Goal: Task Accomplishment & Management: Manage account settings

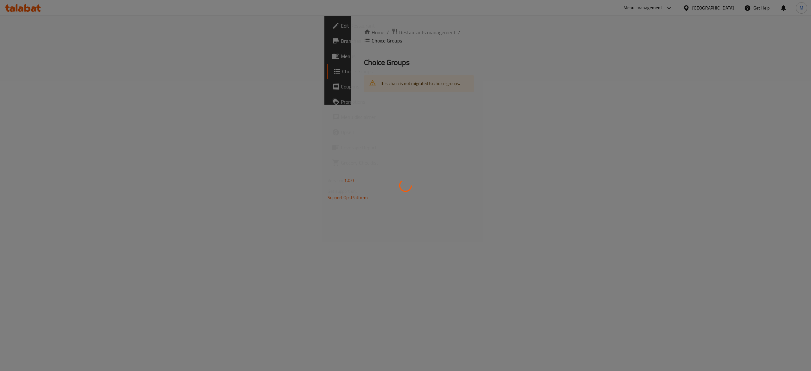
click at [401, 110] on div at bounding box center [405, 185] width 811 height 371
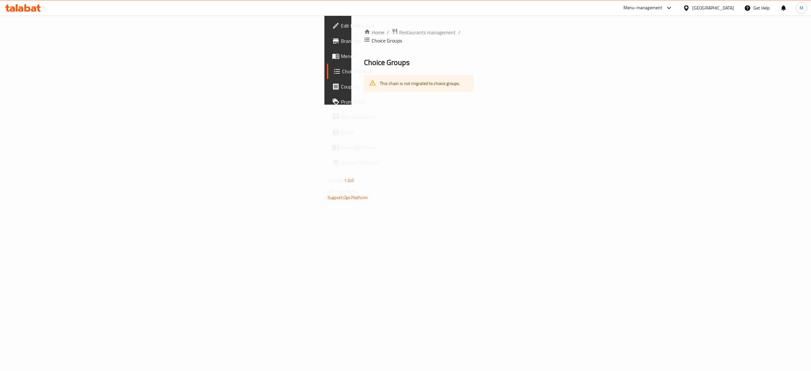
click at [664, 3] on div "Menu-management" at bounding box center [648, 7] width 60 height 15
click at [662, 6] on div "Menu-management" at bounding box center [643, 8] width 39 height 8
click at [653, 45] on div "Agent Campaigns Center" at bounding box center [638, 42] width 48 height 7
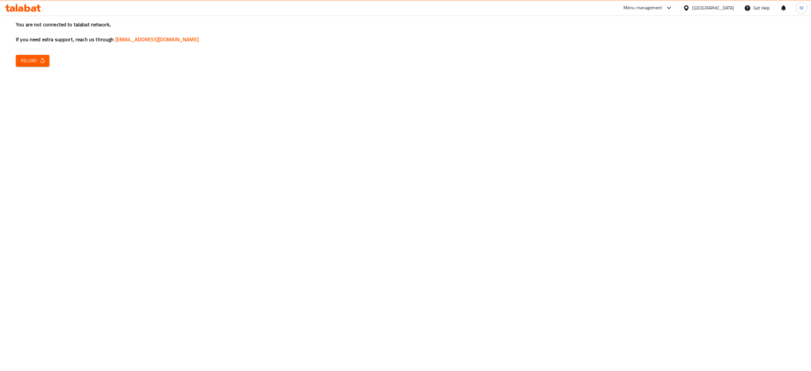
click at [30, 62] on span "Reload" at bounding box center [32, 61] width 23 height 8
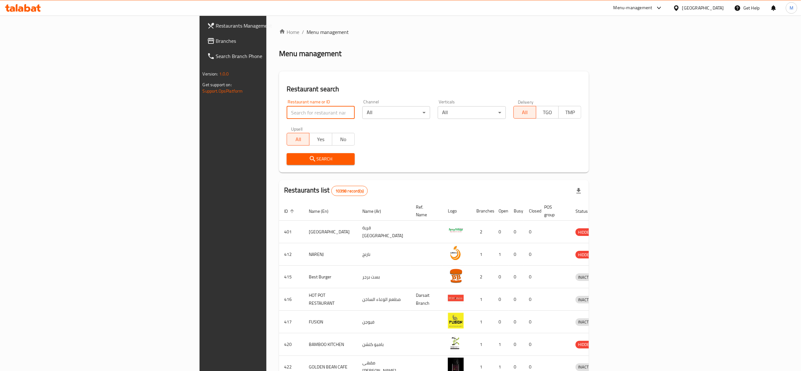
click at [287, 106] on input "search" at bounding box center [321, 112] width 68 height 13
click button "Search" at bounding box center [321, 159] width 68 height 12
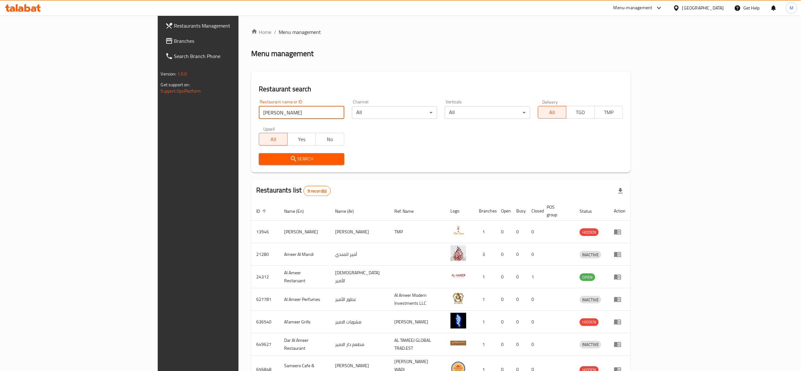
click button "Search" at bounding box center [302, 159] width 86 height 12
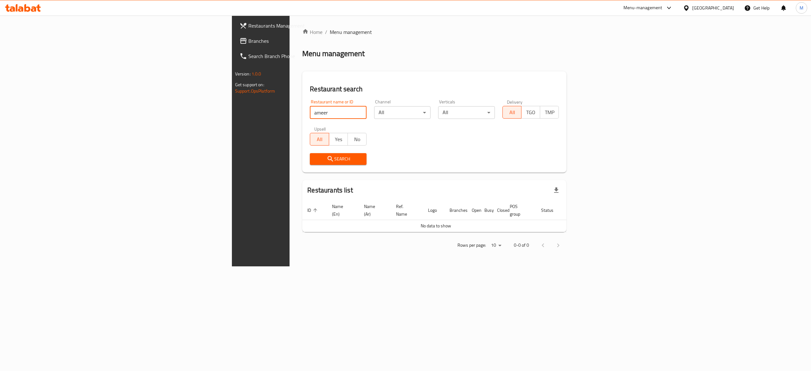
click button "Search" at bounding box center [338, 159] width 57 height 12
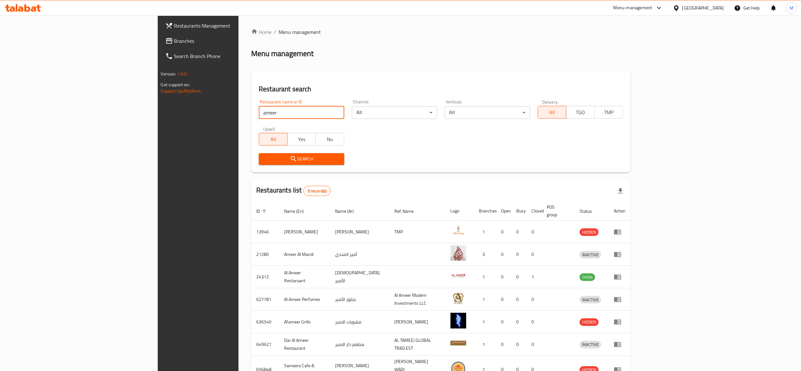
click at [259, 107] on input "ameer" at bounding box center [302, 112] width 86 height 13
click button "Search" at bounding box center [302, 159] width 86 height 12
type input "ameer al mandi"
click button "Search" at bounding box center [302, 159] width 86 height 12
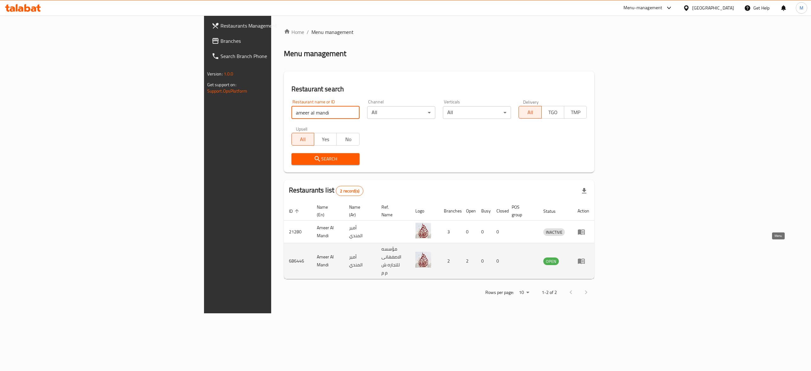
click at [585, 259] on icon "enhanced table" at bounding box center [581, 261] width 7 height 5
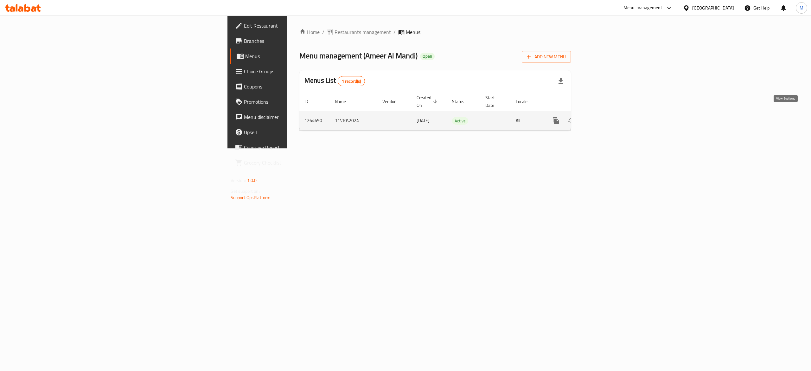
click at [605, 117] on icon "enhanced table" at bounding box center [602, 121] width 8 height 8
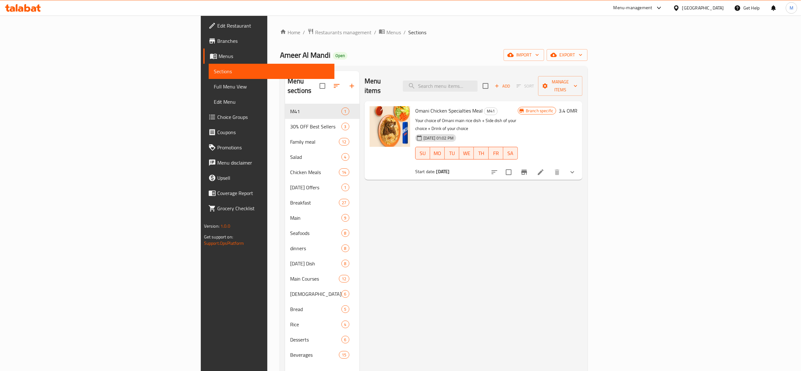
click at [209, 108] on link "Edit Menu" at bounding box center [272, 101] width 126 height 15
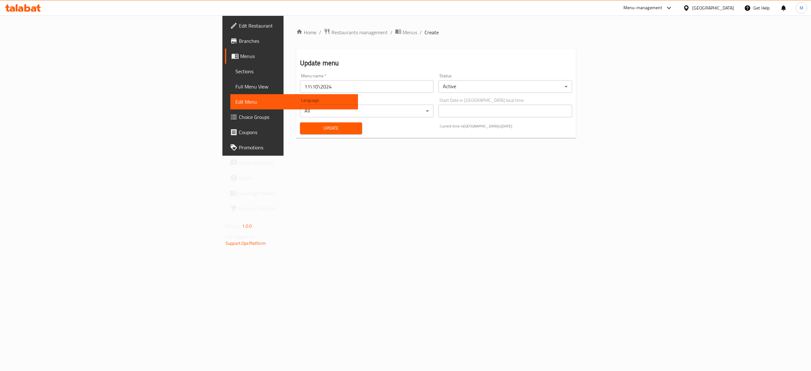
click at [239, 119] on span "Choice Groups" at bounding box center [296, 117] width 114 height 8
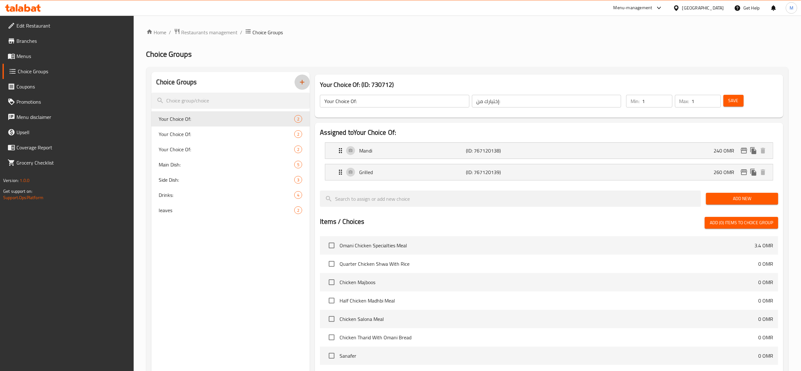
click at [303, 85] on icon "button" at bounding box center [302, 82] width 8 height 8
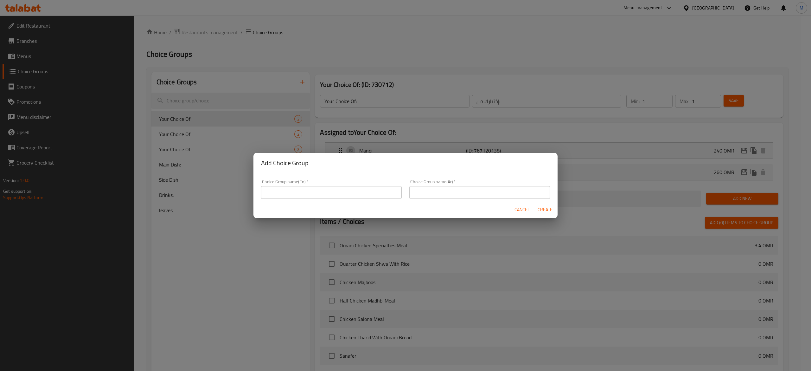
click at [339, 193] on input "text" at bounding box center [331, 192] width 141 height 13
type input "S"
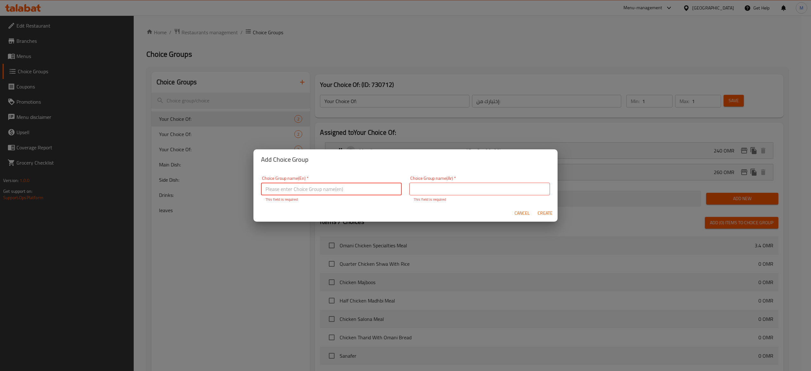
click at [335, 189] on input "text" at bounding box center [331, 188] width 141 height 13
type input "d"
type input "S"
type input "Type of Rice"
click at [502, 187] on input "text" at bounding box center [479, 188] width 141 height 13
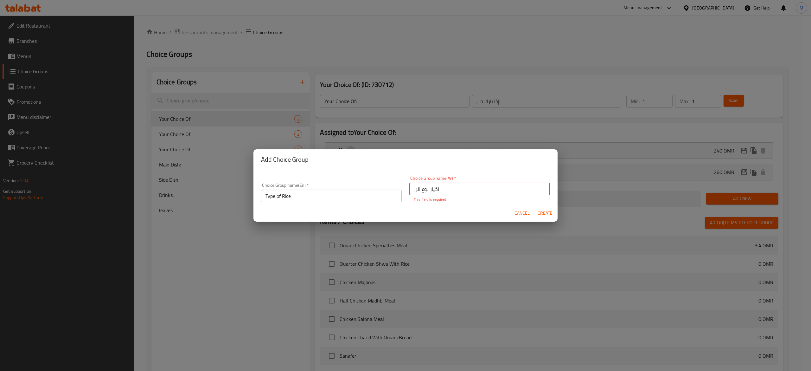
type input "اخيار نوع الرز"
click at [544, 212] on span "Create" at bounding box center [544, 213] width 15 height 8
type input "Type of Rice"
type input "اخيار نوع الرز"
type input "0"
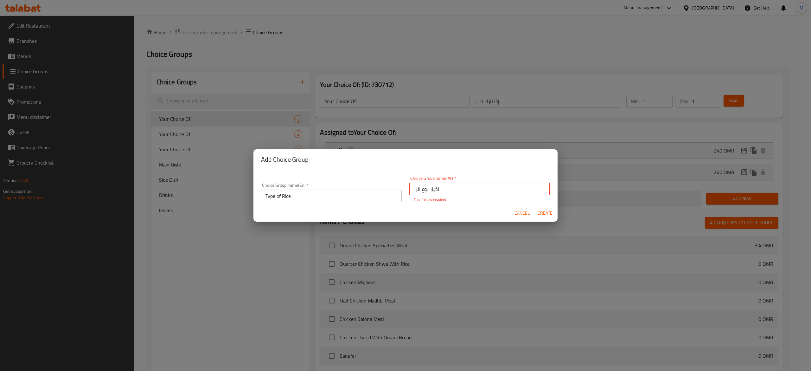
type input "0"
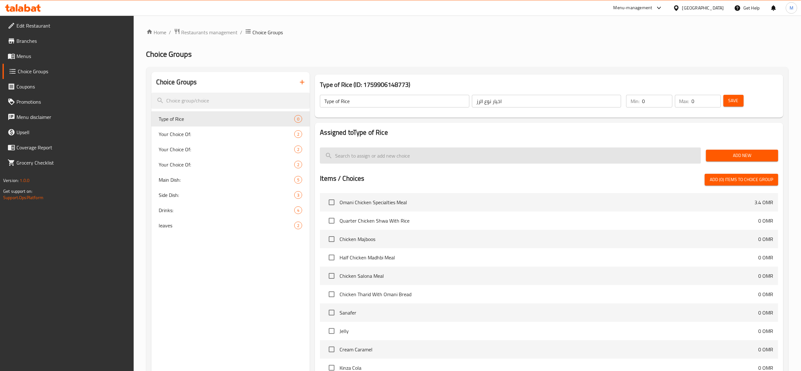
click at [383, 156] on input "search" at bounding box center [510, 155] width 381 height 16
type input "ص"
click at [716, 161] on div "Add New" at bounding box center [742, 155] width 77 height 21
click at [722, 155] on span "Add New" at bounding box center [742, 155] width 62 height 8
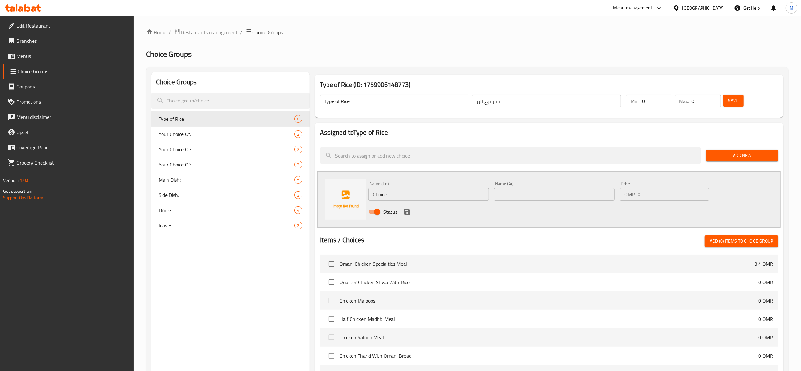
click at [420, 202] on div "Name (En) Choice Name (En)" at bounding box center [429, 191] width 126 height 24
click at [420, 199] on input "Choice" at bounding box center [428, 194] width 121 height 13
type input "ص"
type input "White Rice"
click at [523, 189] on input "text" at bounding box center [554, 194] width 121 height 13
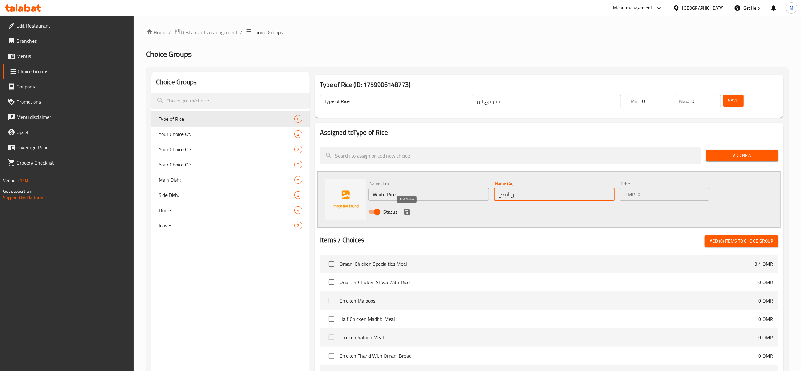
type input "رز أبيض"
click at [406, 214] on icon "save" at bounding box center [408, 212] width 6 height 6
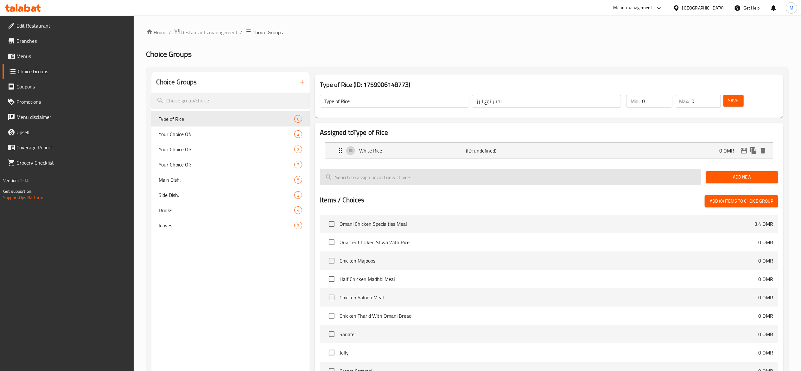
click at [613, 177] on input "search" at bounding box center [510, 177] width 381 height 16
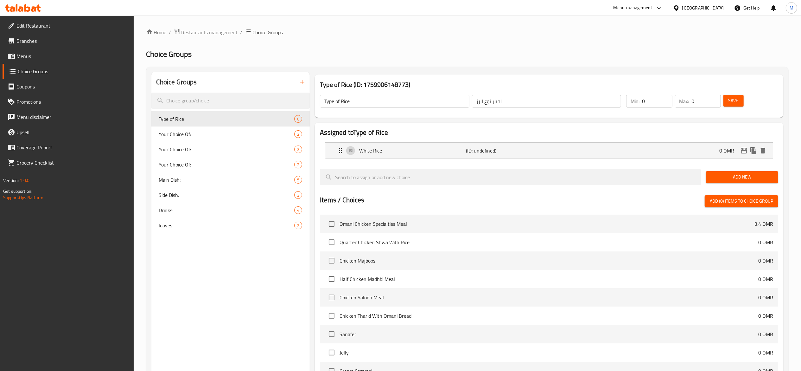
click at [726, 177] on span "Add New" at bounding box center [742, 177] width 62 height 8
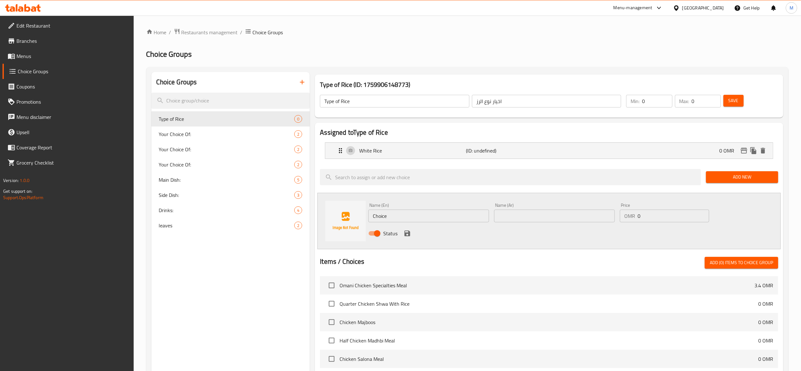
click at [406, 210] on div "Name (En) Choice Name (En)" at bounding box center [428, 212] width 121 height 19
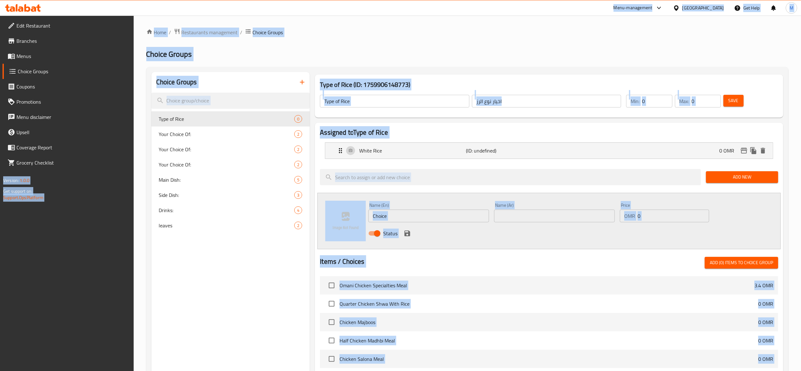
click at [395, 219] on input "Choice" at bounding box center [428, 215] width 121 height 13
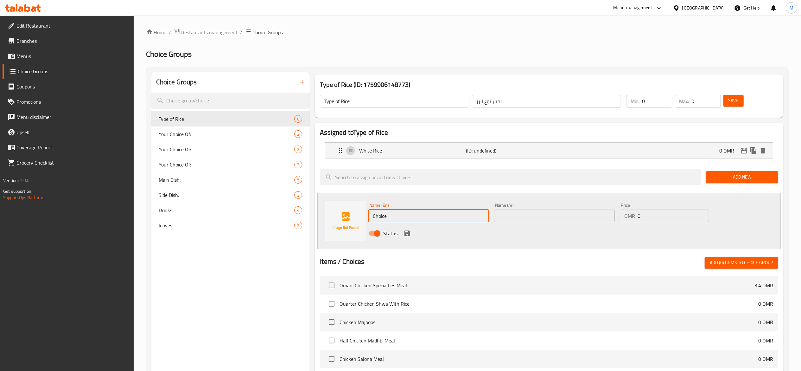
click at [397, 217] on input "Choice" at bounding box center [428, 215] width 121 height 13
type input "ة"
type input "Mandi"
click at [515, 212] on input "text" at bounding box center [554, 215] width 121 height 13
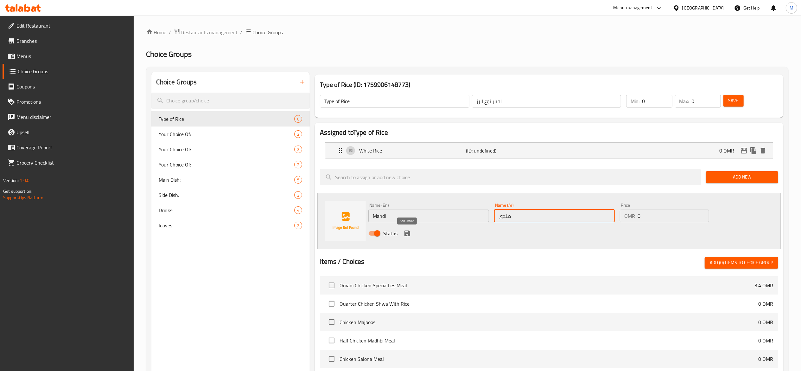
type input "مندي"
click at [406, 233] on icon "save" at bounding box center [408, 233] width 6 height 6
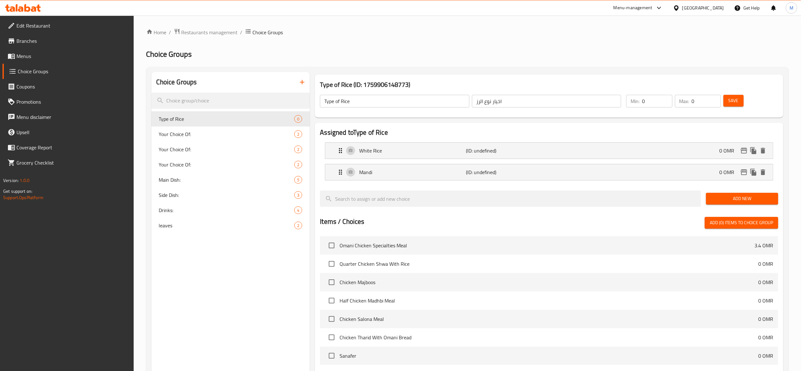
click at [732, 196] on span "Add New" at bounding box center [742, 199] width 62 height 8
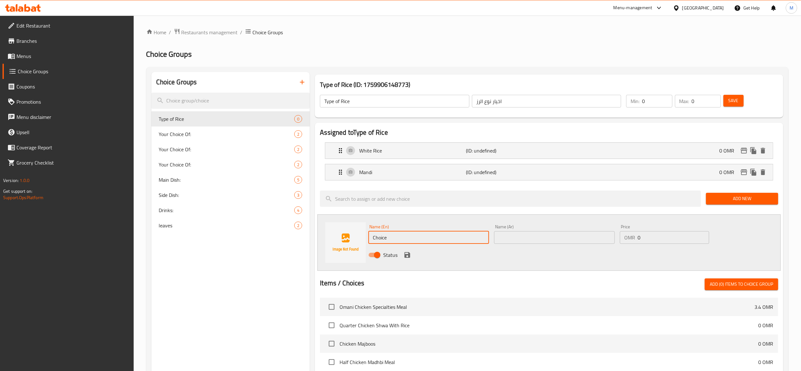
click at [411, 234] on input "Choice" at bounding box center [428, 237] width 121 height 13
type input "r"
type input "ق"
type input "Qaboli"
click at [525, 240] on input "text" at bounding box center [554, 237] width 121 height 13
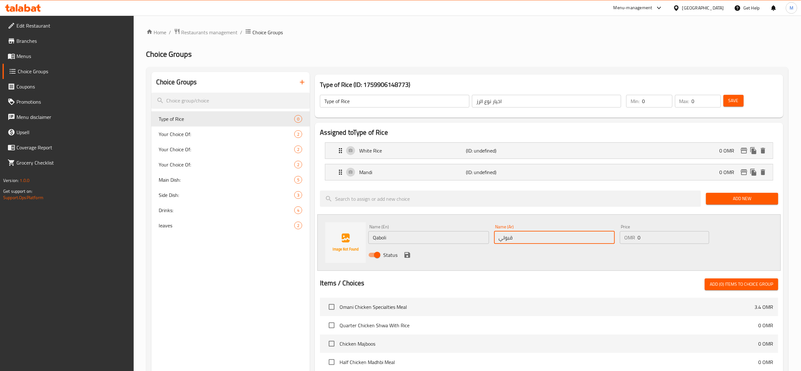
type input "قبولي"
click at [409, 255] on icon "save" at bounding box center [408, 255] width 6 height 6
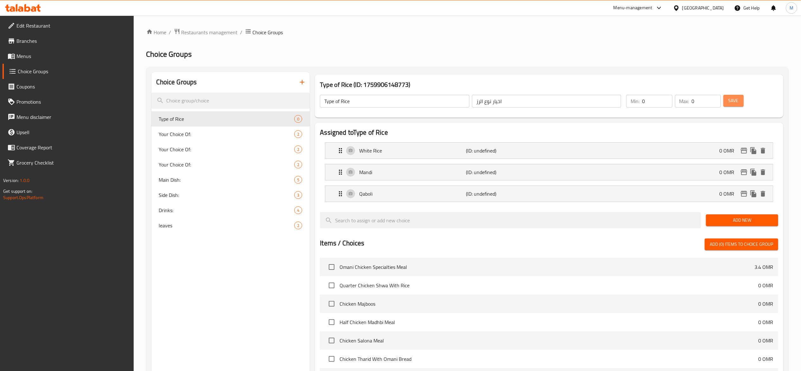
click at [737, 99] on span "Save" at bounding box center [734, 101] width 10 height 8
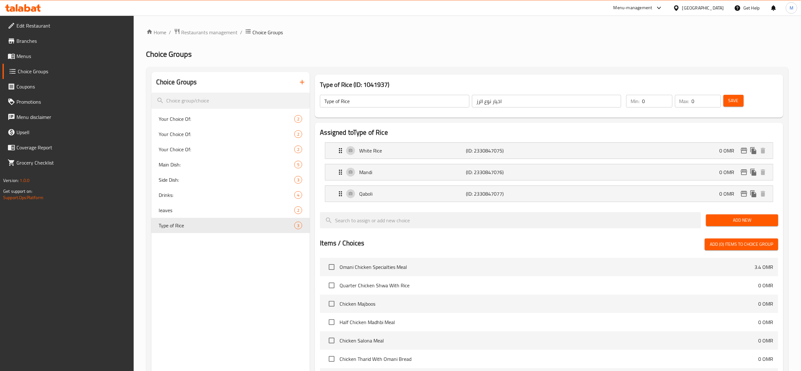
click at [27, 59] on span "Menus" at bounding box center [72, 56] width 112 height 8
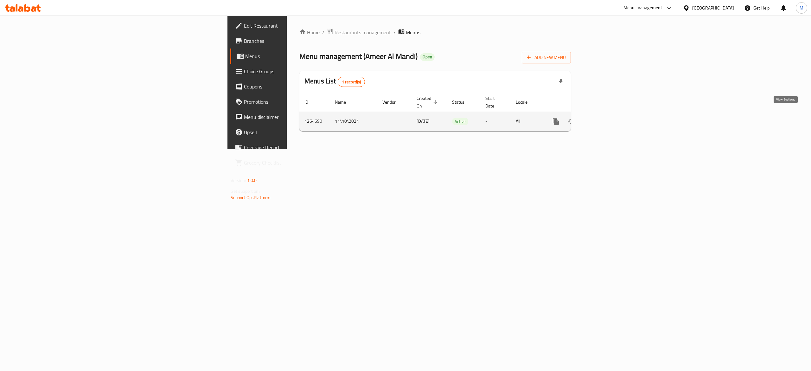
click at [609, 120] on link "enhanced table" at bounding box center [601, 121] width 15 height 15
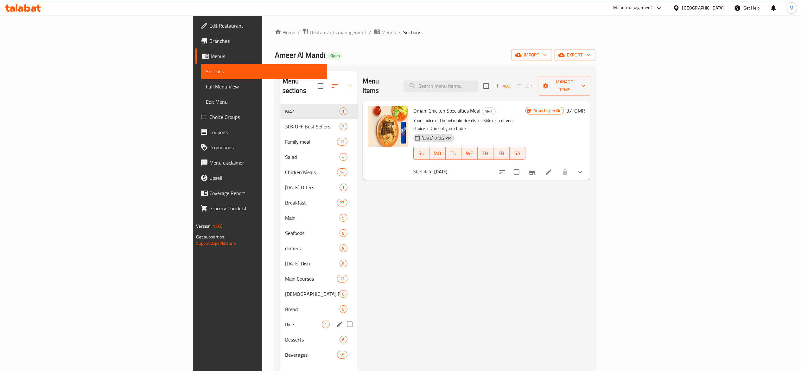
click at [285, 320] on span "Rice" at bounding box center [303, 324] width 37 height 8
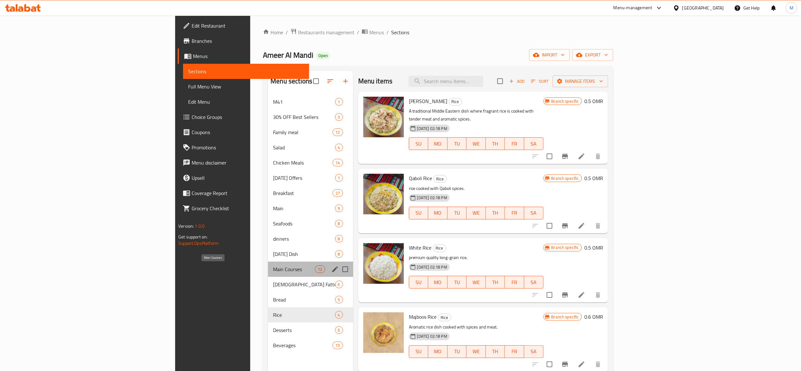
click at [273, 271] on span "Main Courses" at bounding box center [294, 269] width 42 height 8
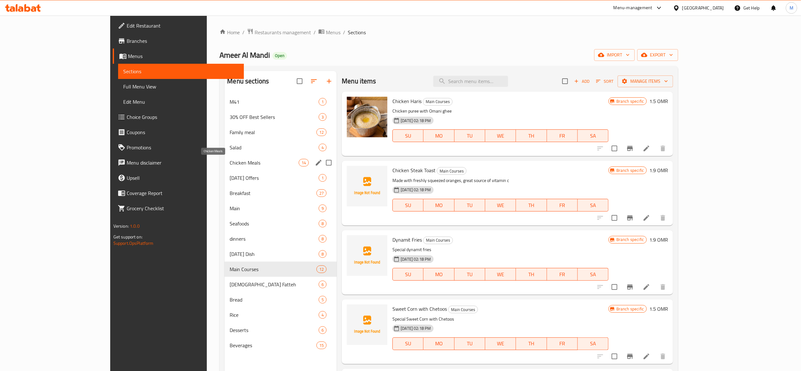
click at [230, 160] on span "Chicken Meals" at bounding box center [264, 163] width 69 height 8
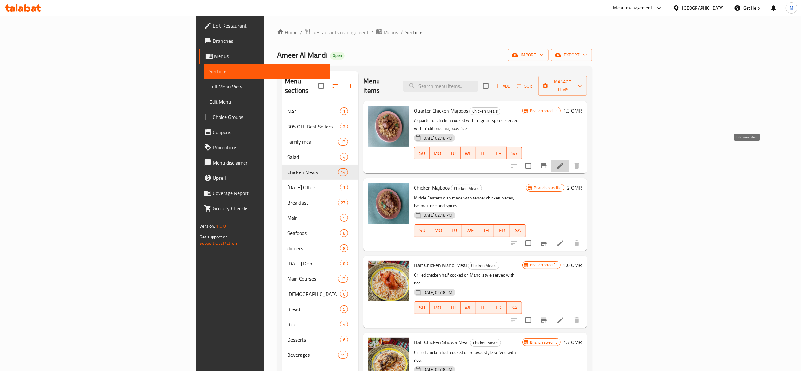
click at [564, 162] on icon at bounding box center [561, 166] width 8 height 8
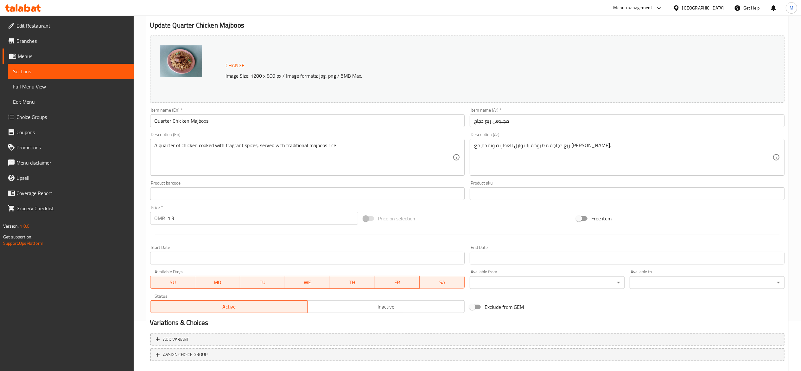
scroll to position [86, 0]
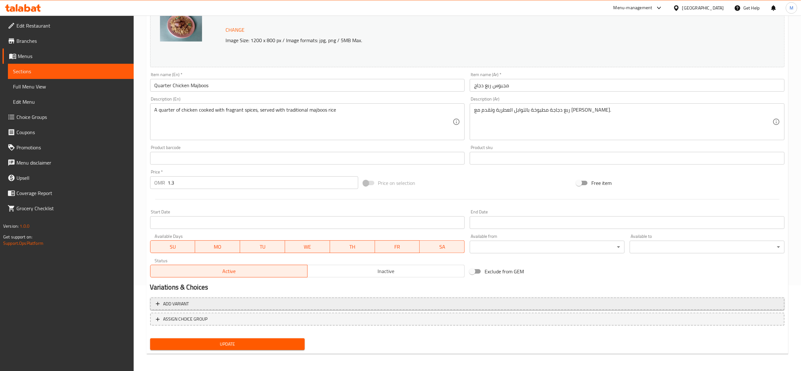
click at [182, 301] on span "Add variant" at bounding box center [176, 304] width 26 height 8
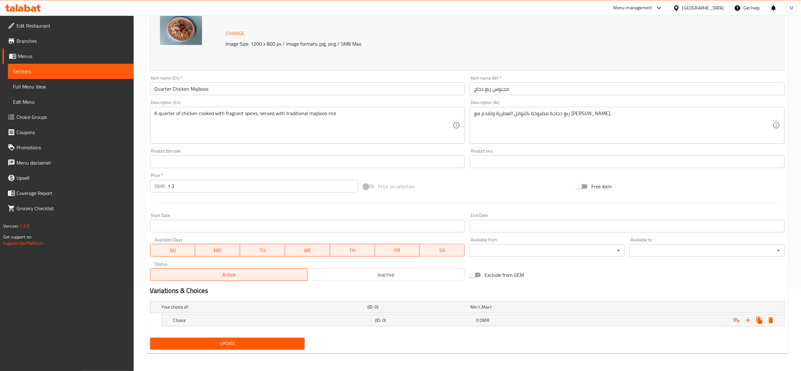
scroll to position [82, 0]
click at [737, 318] on icon "Expand" at bounding box center [737, 320] width 8 height 8
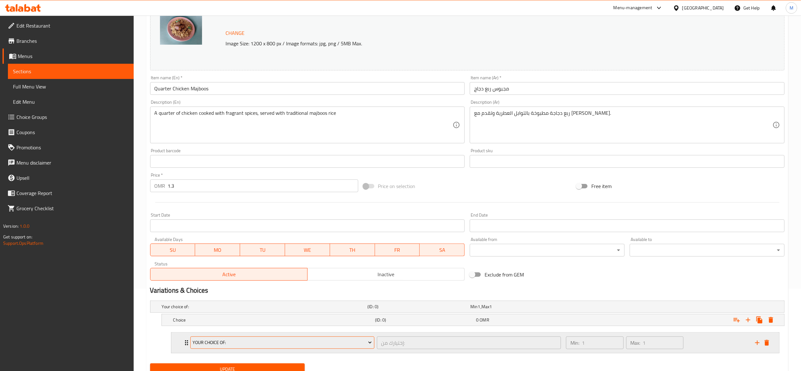
click at [259, 344] on span "Your Choice Of:" at bounding box center [282, 342] width 179 height 8
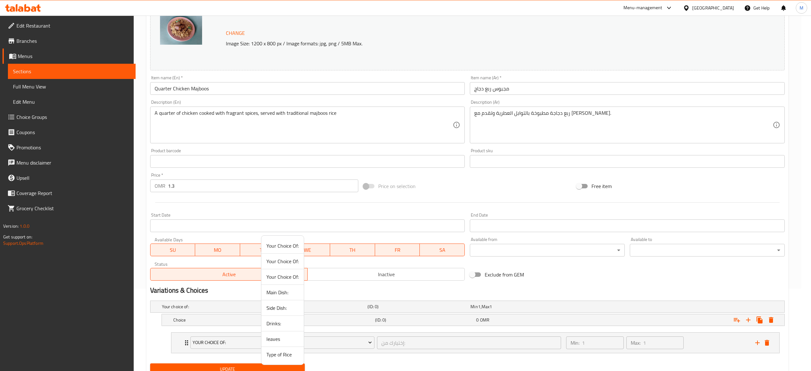
click at [282, 357] on span "Type of Rice" at bounding box center [282, 354] width 32 height 8
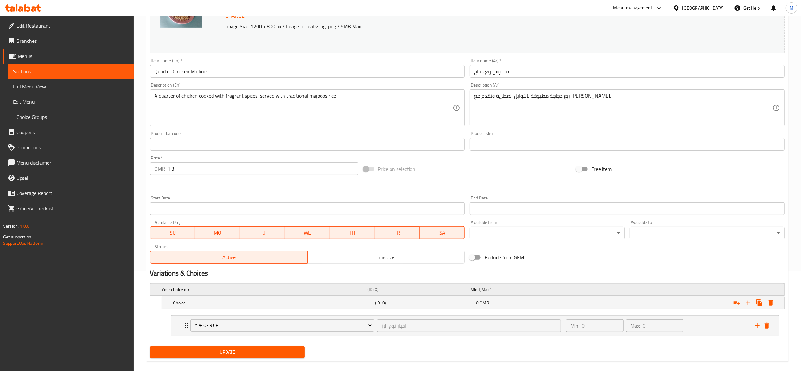
scroll to position [109, 0]
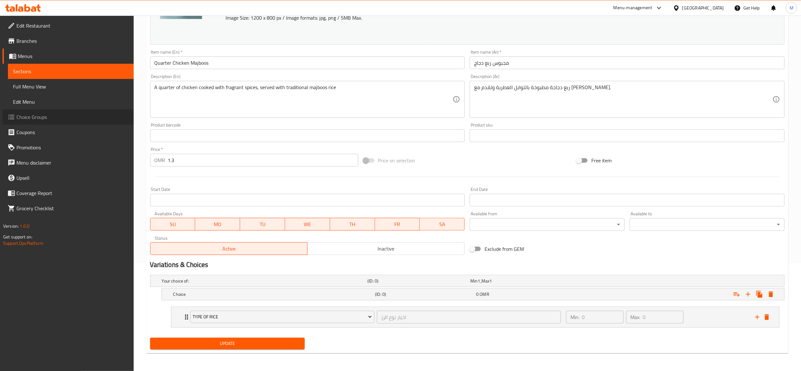
click at [18, 117] on span "Choice Groups" at bounding box center [72, 117] width 112 height 8
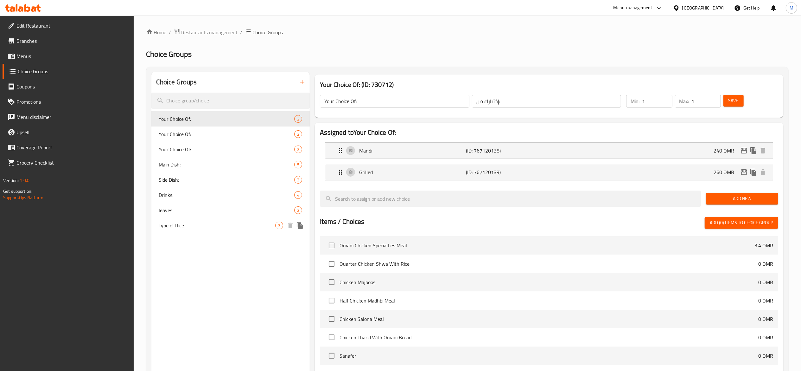
click at [211, 227] on span "Type of Rice" at bounding box center [217, 225] width 117 height 8
type input "Type of Rice"
type input "اخيار نوع الرز"
type input "0"
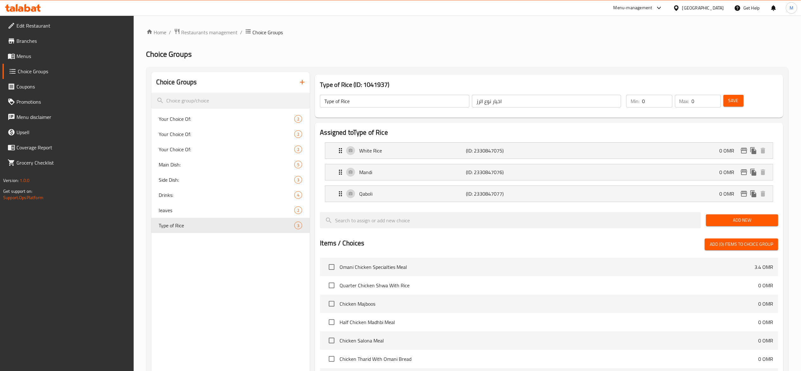
click at [646, 103] on input "0" at bounding box center [657, 101] width 30 height 13
type input "1"
click at [694, 101] on input "0" at bounding box center [706, 101] width 29 height 13
type input "1"
click at [727, 102] on button "Save" at bounding box center [734, 101] width 20 height 12
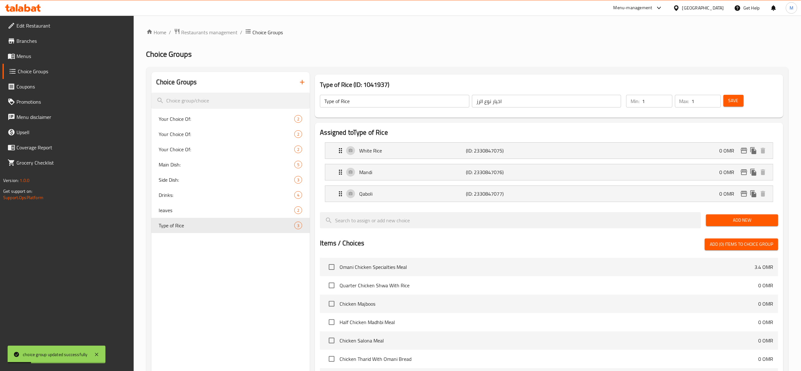
click at [39, 58] on span "Menus" at bounding box center [72, 56] width 112 height 8
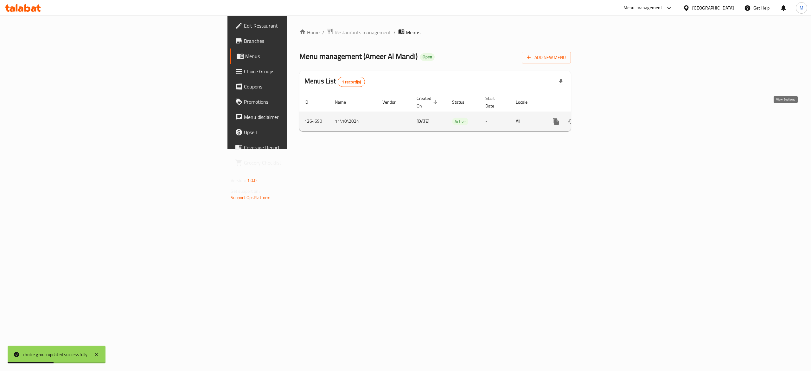
click at [605, 118] on icon "enhanced table" at bounding box center [602, 122] width 8 height 8
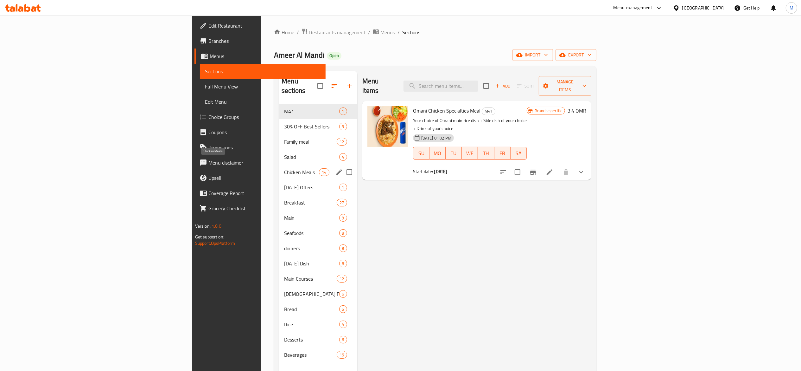
click at [284, 168] on span "Chicken Meals" at bounding box center [301, 172] width 35 height 8
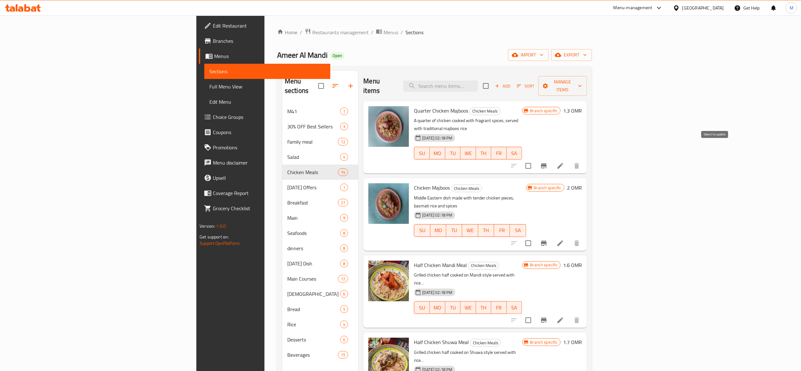
click at [535, 159] on input "checkbox" at bounding box center [528, 165] width 13 height 13
checkbox input "false"
click at [563, 163] on icon at bounding box center [561, 166] width 6 height 6
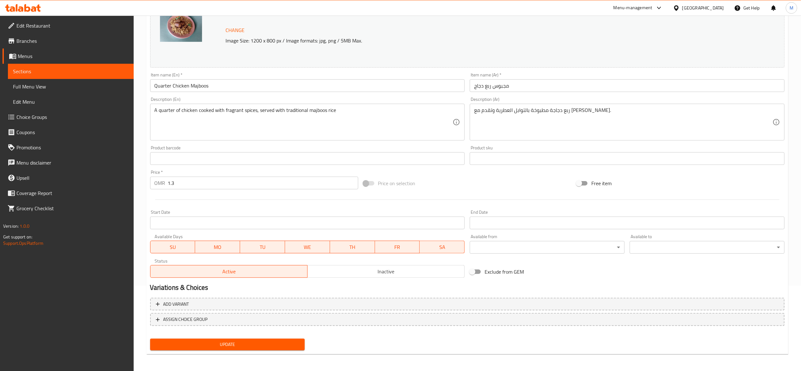
scroll to position [86, 0]
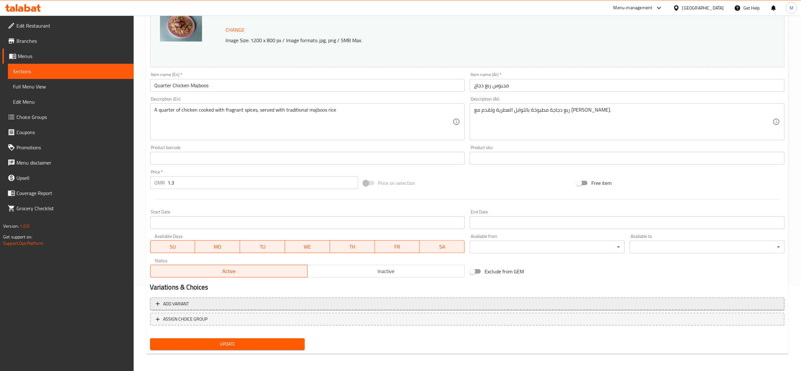
click at [234, 302] on span "Add variant" at bounding box center [467, 304] width 623 height 8
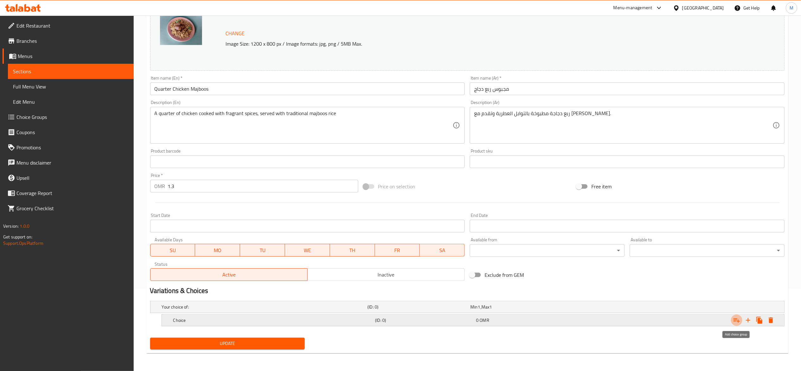
click at [735, 318] on icon "Expand" at bounding box center [737, 320] width 8 height 8
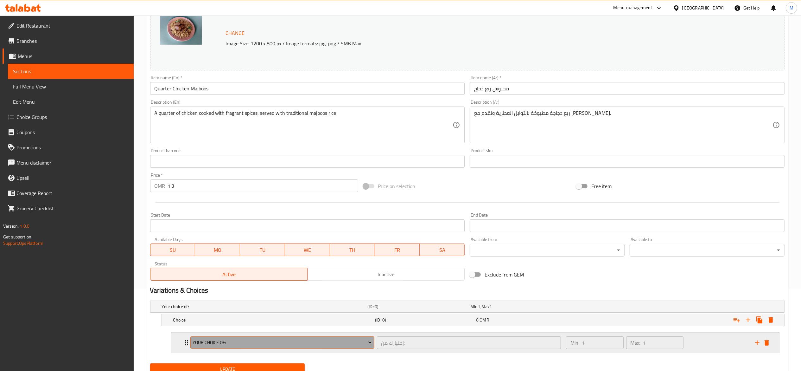
click at [294, 340] on span "Your Choice Of:" at bounding box center [282, 342] width 179 height 8
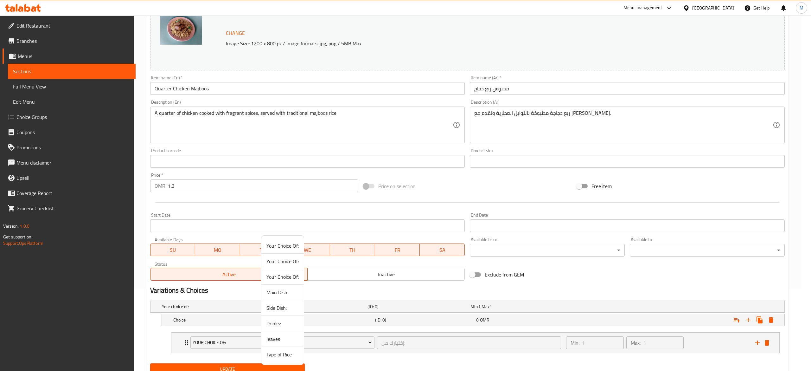
click at [282, 355] on span "Type of Rice" at bounding box center [282, 354] width 32 height 8
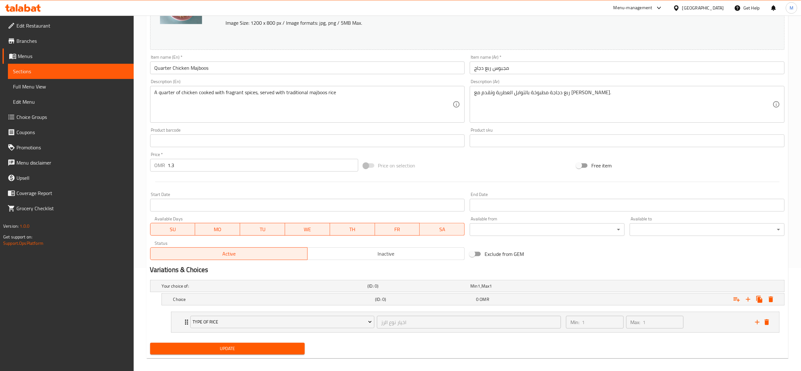
scroll to position [109, 0]
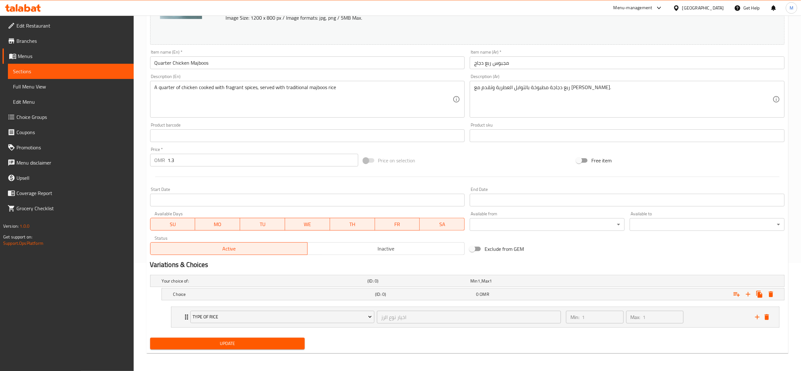
click at [250, 342] on span "Update" at bounding box center [227, 343] width 145 height 8
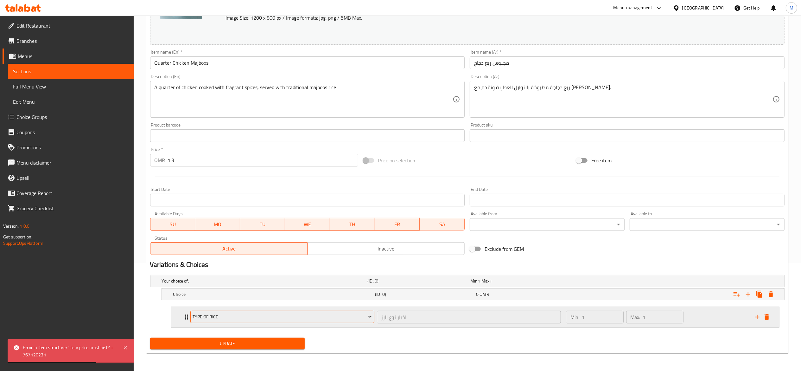
click at [208, 317] on span "Type of Rice" at bounding box center [282, 317] width 179 height 8
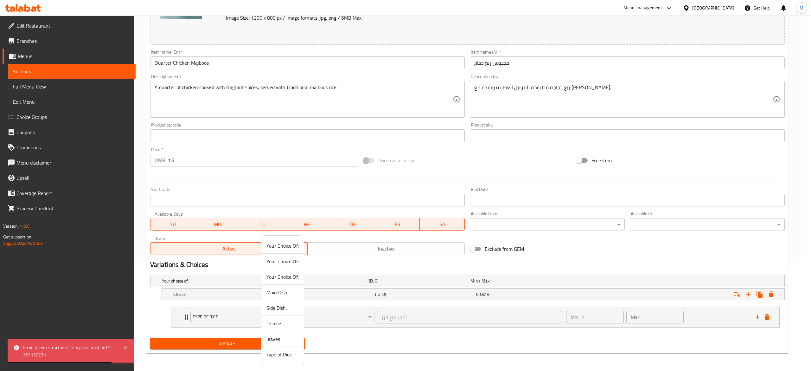
click at [193, 317] on div at bounding box center [405, 185] width 811 height 371
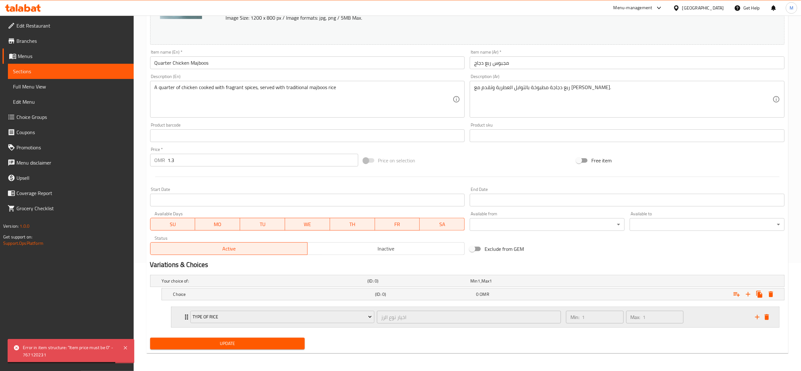
click at [184, 317] on icon "Expand" at bounding box center [187, 317] width 8 height 8
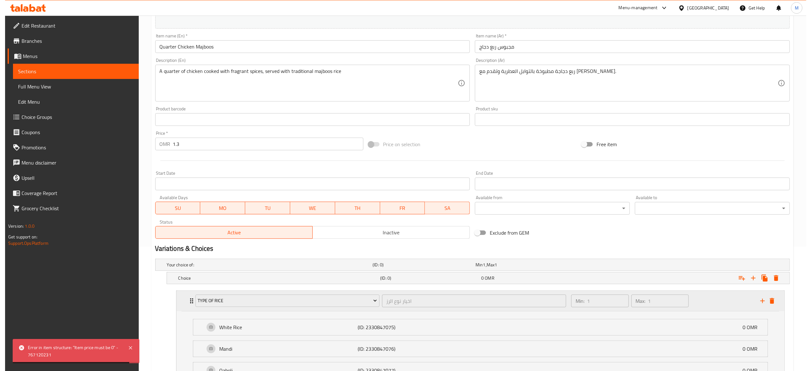
scroll to position [187, 0]
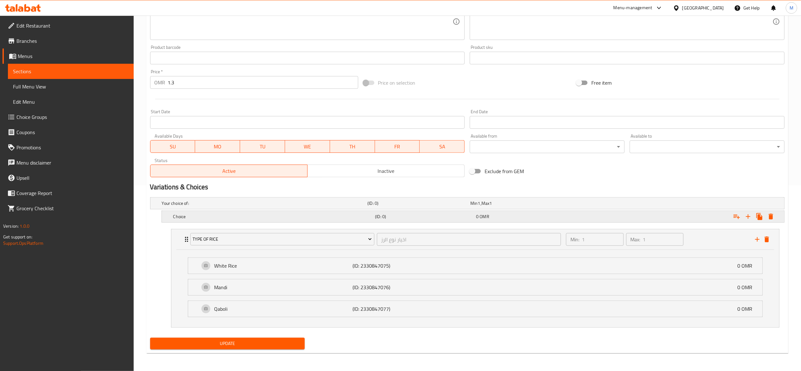
click at [184, 216] on h5 "Choice" at bounding box center [273, 216] width 200 height 6
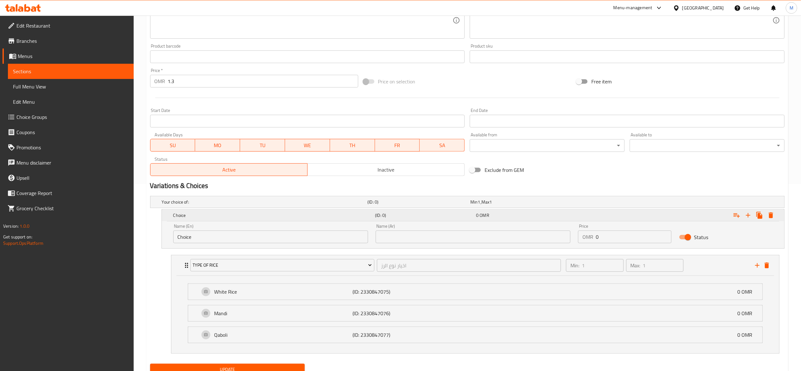
click at [184, 216] on h5 "Choice" at bounding box center [273, 215] width 200 height 6
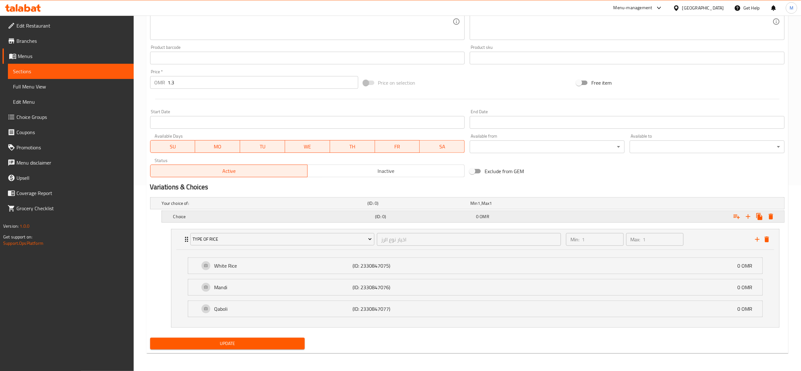
click at [184, 216] on h5 "Choice" at bounding box center [273, 216] width 200 height 6
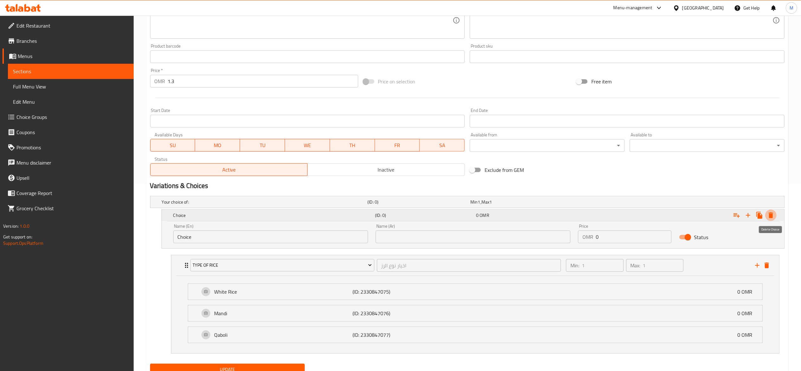
click at [770, 217] on icon "Expand" at bounding box center [771, 215] width 4 height 6
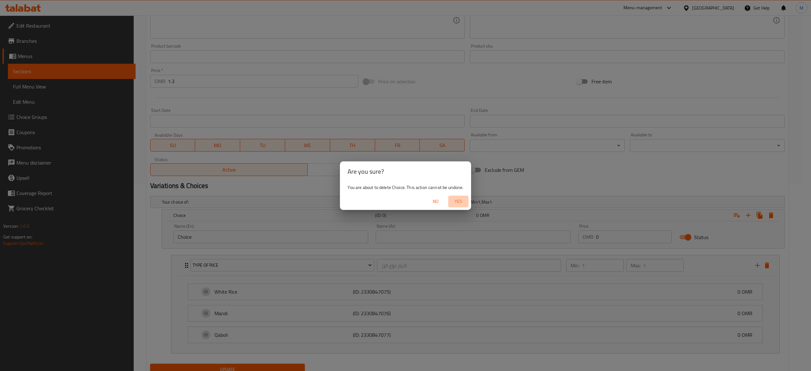
click at [461, 200] on span "Yes" at bounding box center [458, 201] width 15 height 8
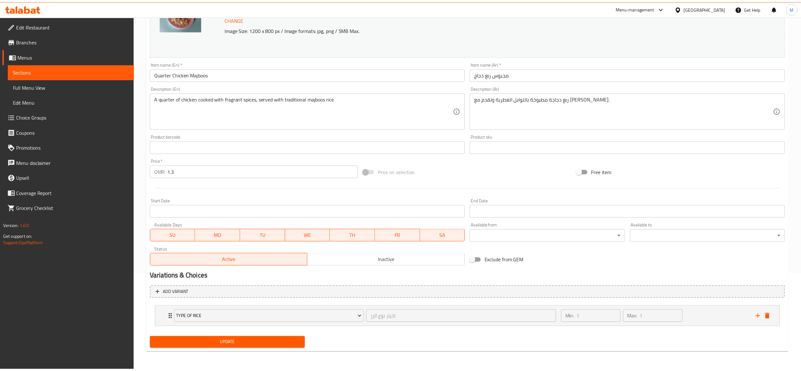
scroll to position [97, 0]
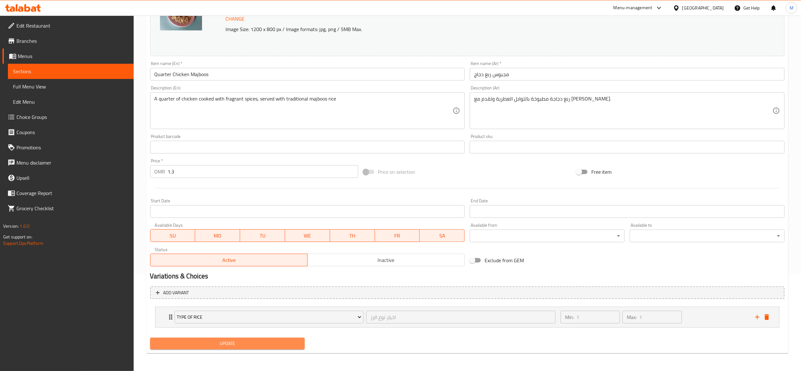
click at [227, 346] on span "Update" at bounding box center [227, 343] width 145 height 8
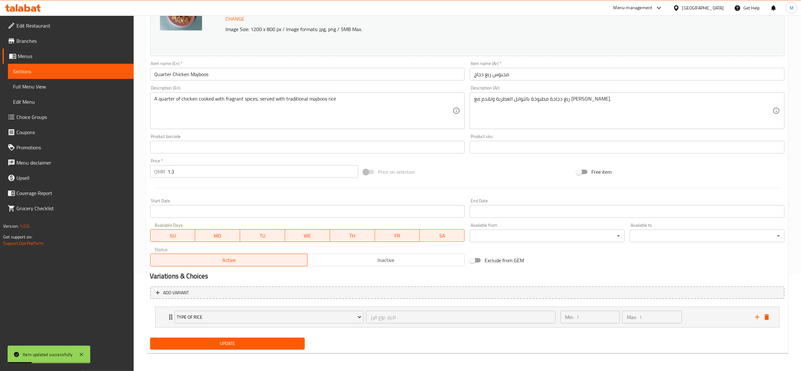
click at [72, 55] on span "Menus" at bounding box center [73, 56] width 111 height 8
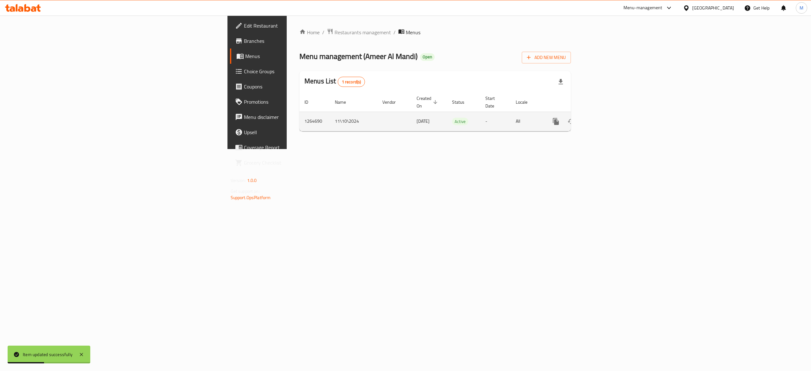
click at [605, 118] on icon "enhanced table" at bounding box center [602, 121] width 6 height 6
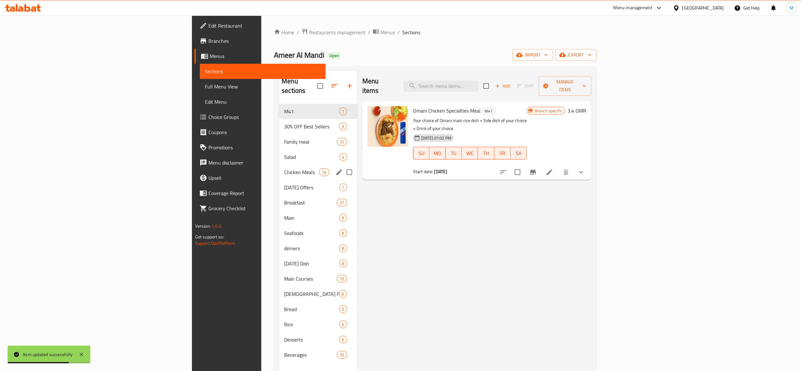
click at [284, 168] on span "Chicken Meals" at bounding box center [301, 172] width 35 height 8
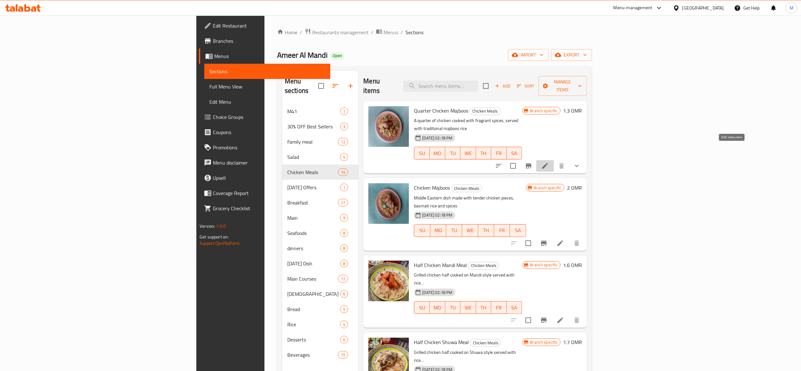
click at [549, 162] on icon at bounding box center [545, 166] width 8 height 8
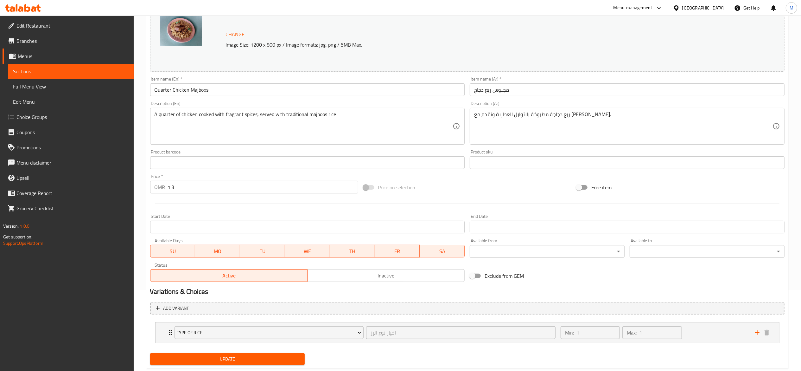
scroll to position [97, 0]
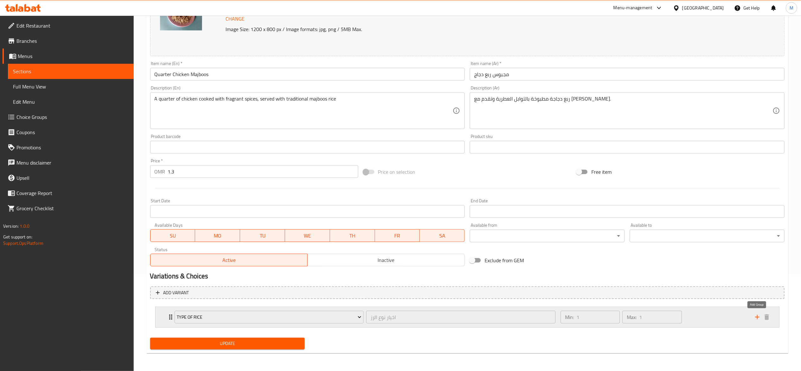
click at [758, 317] on icon "add" at bounding box center [758, 317] width 8 height 8
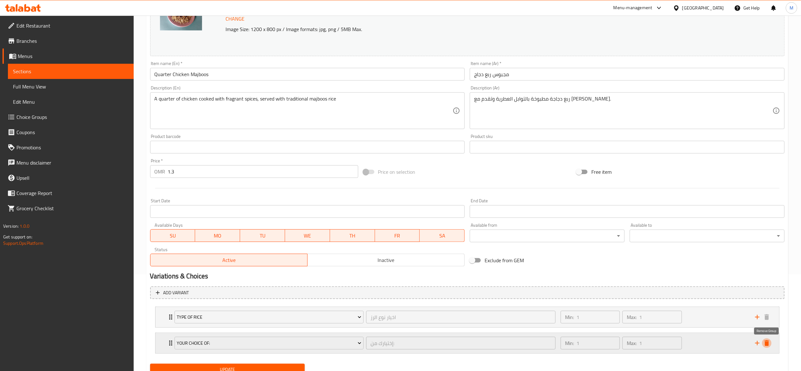
click at [768, 343] on icon "delete" at bounding box center [767, 343] width 4 height 6
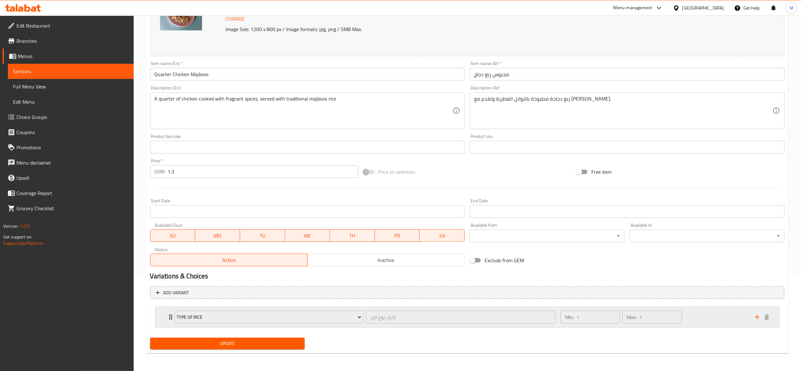
click at [478, 309] on div "اخيار نوع الرز ​" at bounding box center [461, 316] width 192 height 15
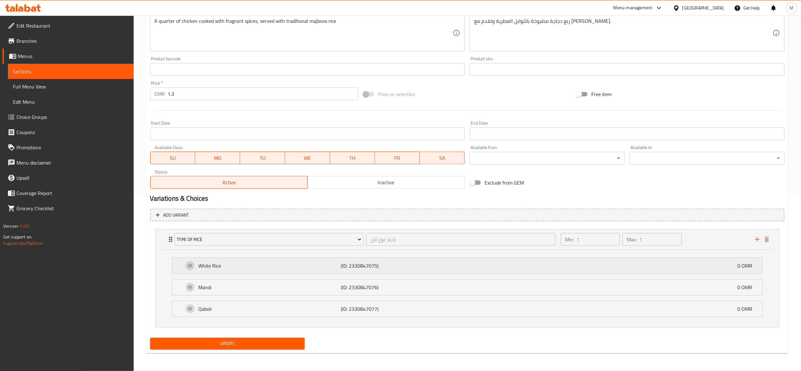
scroll to position [175, 0]
click at [170, 238] on icon "Expand" at bounding box center [170, 239] width 3 height 5
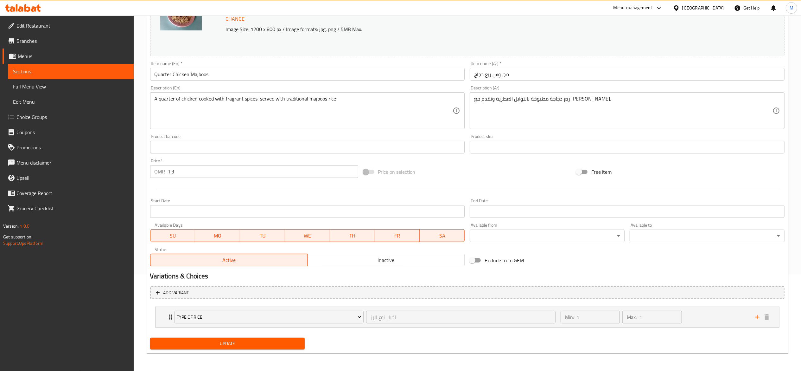
scroll to position [97, 0]
click at [234, 312] on button "Type of Rice" at bounding box center [269, 316] width 189 height 13
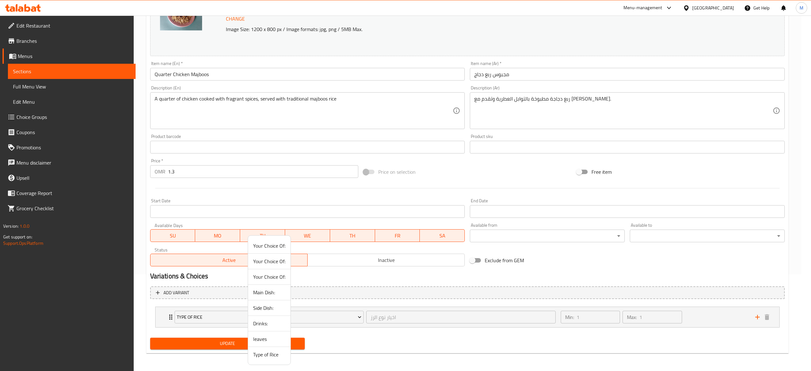
click at [252, 310] on li "Side Dish:" at bounding box center [269, 308] width 42 height 16
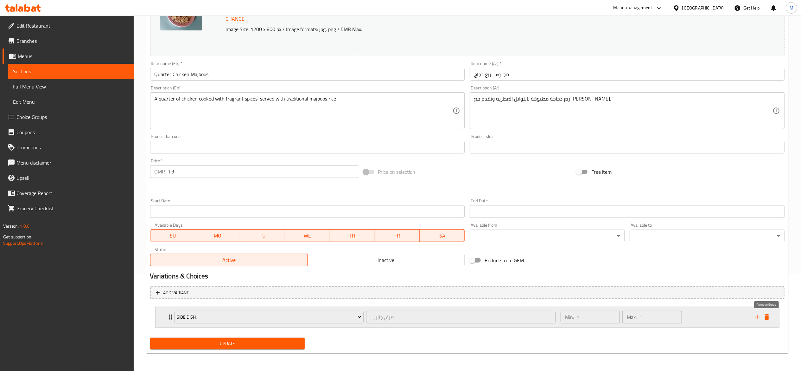
click at [769, 317] on icon "delete" at bounding box center [767, 317] width 4 height 6
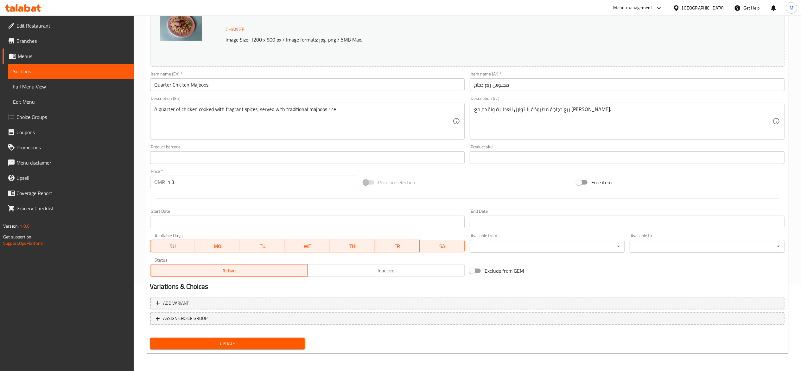
scroll to position [86, 0]
click at [241, 341] on span "Update" at bounding box center [227, 344] width 145 height 8
click at [45, 58] on span "Menus" at bounding box center [73, 56] width 111 height 8
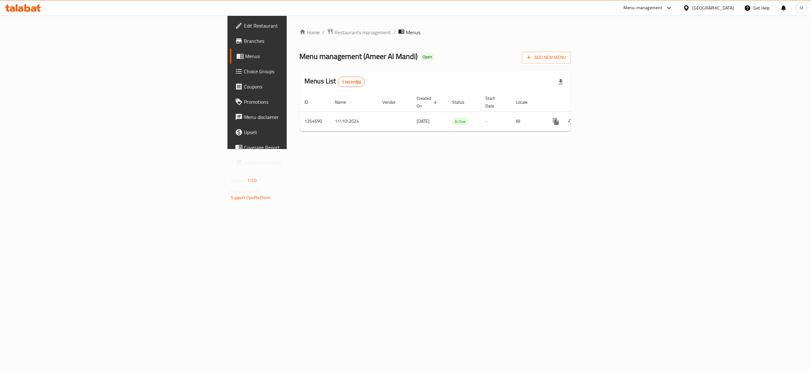
click at [230, 61] on link "Menus" at bounding box center [296, 55] width 133 height 15
click at [605, 118] on icon "enhanced table" at bounding box center [602, 121] width 6 height 6
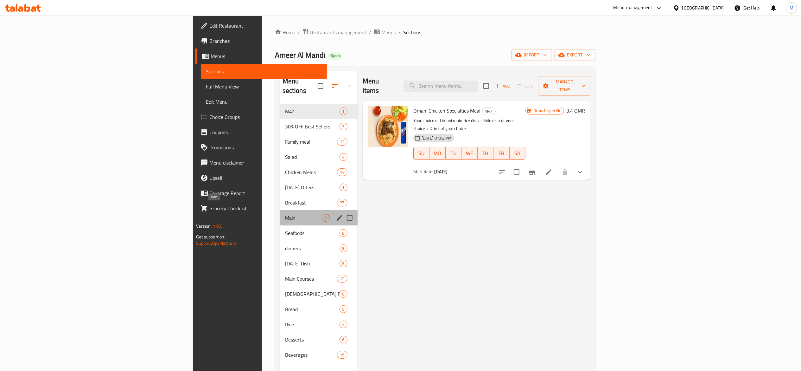
click at [285, 214] on span "Main" at bounding box center [303, 218] width 37 height 8
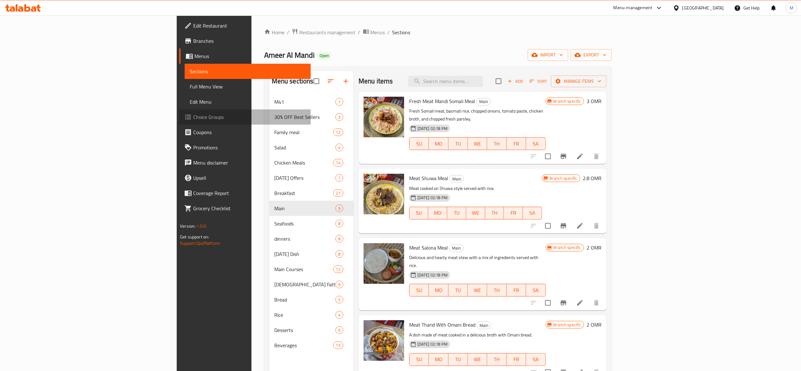
click at [193, 119] on span "Choice Groups" at bounding box center [249, 117] width 112 height 8
